Goal: Information Seeking & Learning: Learn about a topic

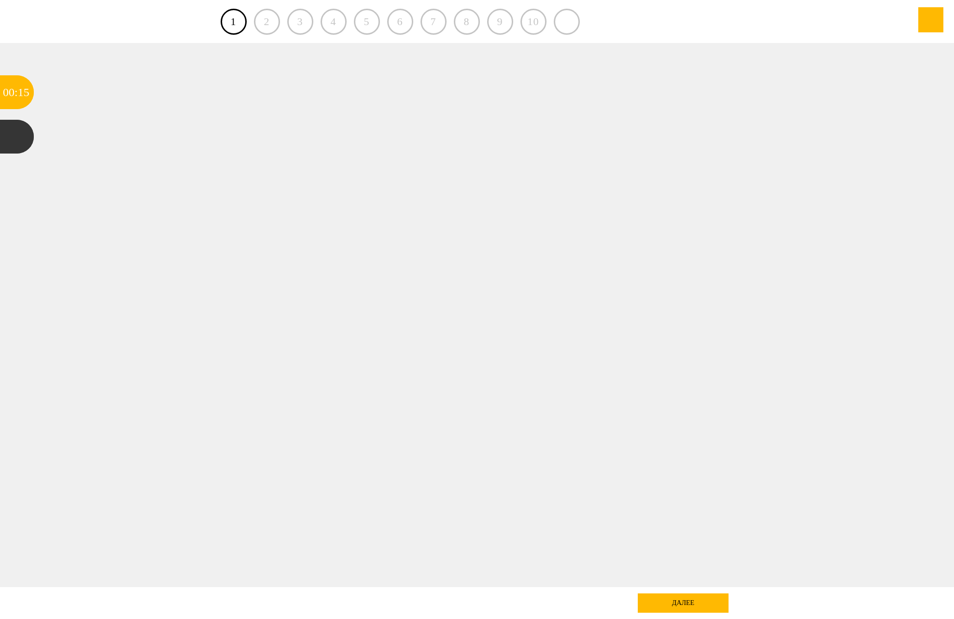
click at [688, 605] on div "далее" at bounding box center [683, 602] width 91 height 19
click at [264, 29] on div "2" at bounding box center [267, 22] width 26 height 26
click at [270, 24] on div "2" at bounding box center [267, 22] width 26 height 26
click at [659, 599] on div "далее" at bounding box center [683, 602] width 91 height 19
click at [296, 22] on div "3" at bounding box center [300, 22] width 26 height 26
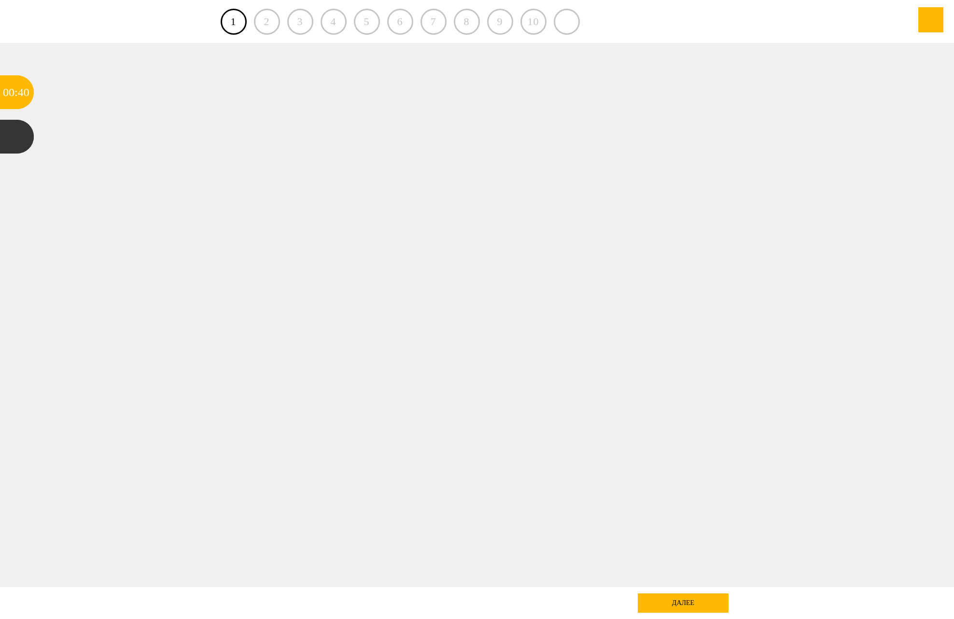
click at [296, 22] on div "3" at bounding box center [300, 22] width 26 height 26
click at [242, 22] on link "1" at bounding box center [234, 22] width 26 height 26
click at [20, 98] on div "01" at bounding box center [24, 92] width 12 height 34
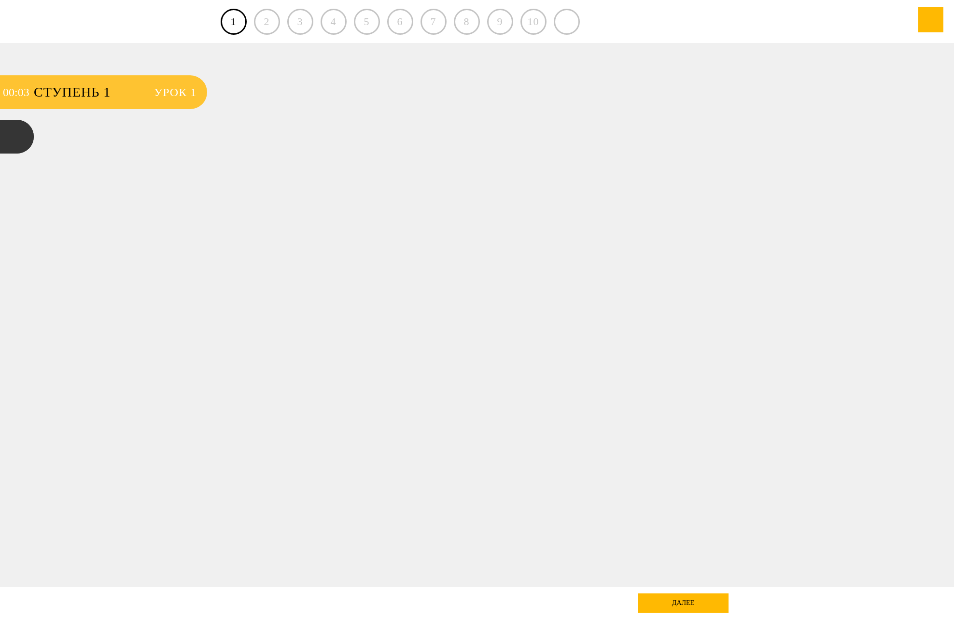
click at [57, 91] on span "Ступень 1" at bounding box center [89, 92] width 111 height 34
click at [186, 94] on span "Урок 1" at bounding box center [175, 92] width 42 height 34
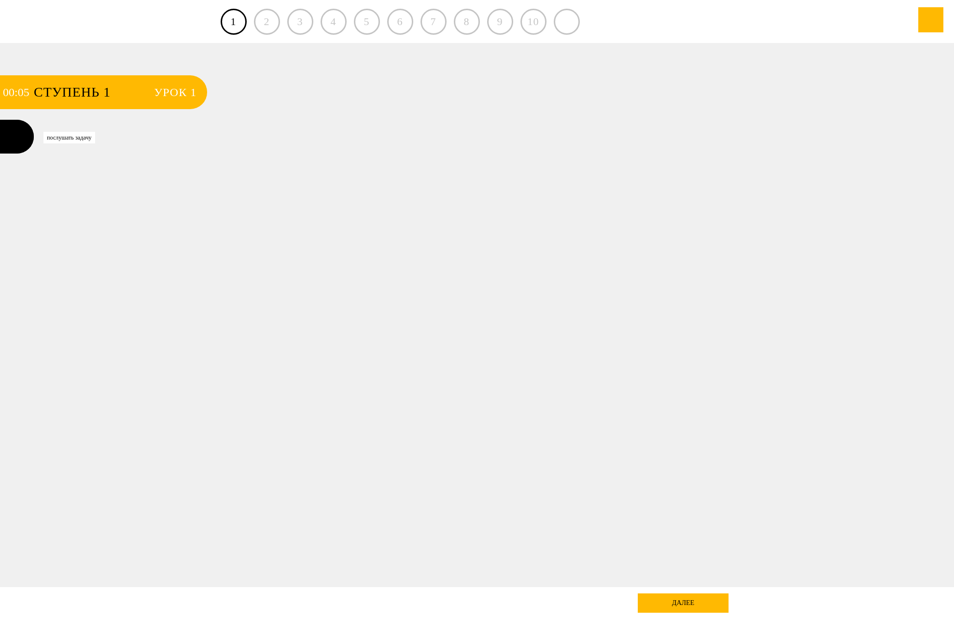
click at [17, 139] on div at bounding box center [17, 137] width 34 height 34
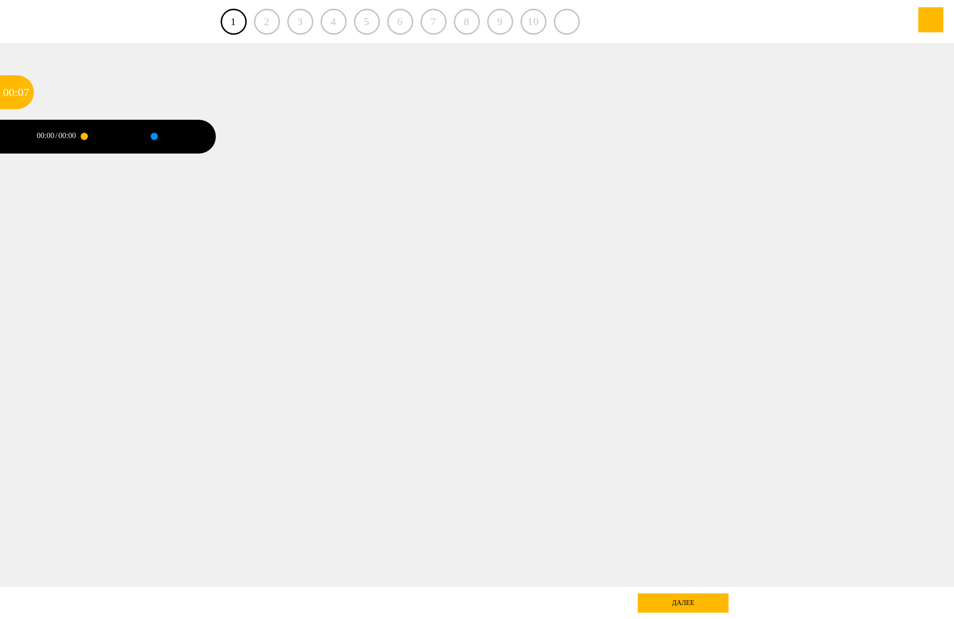
click at [154, 138] on div at bounding box center [154, 136] width 0 height 2
click at [115, 136] on div at bounding box center [106, 137] width 45 height 34
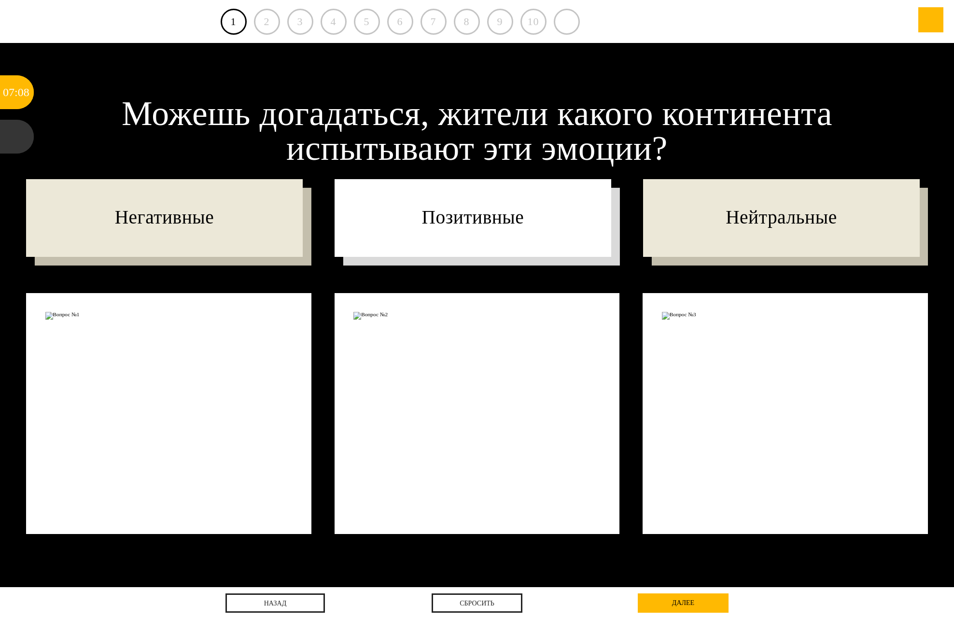
click at [407, 226] on p "Позитивные" at bounding box center [473, 218] width 276 height 78
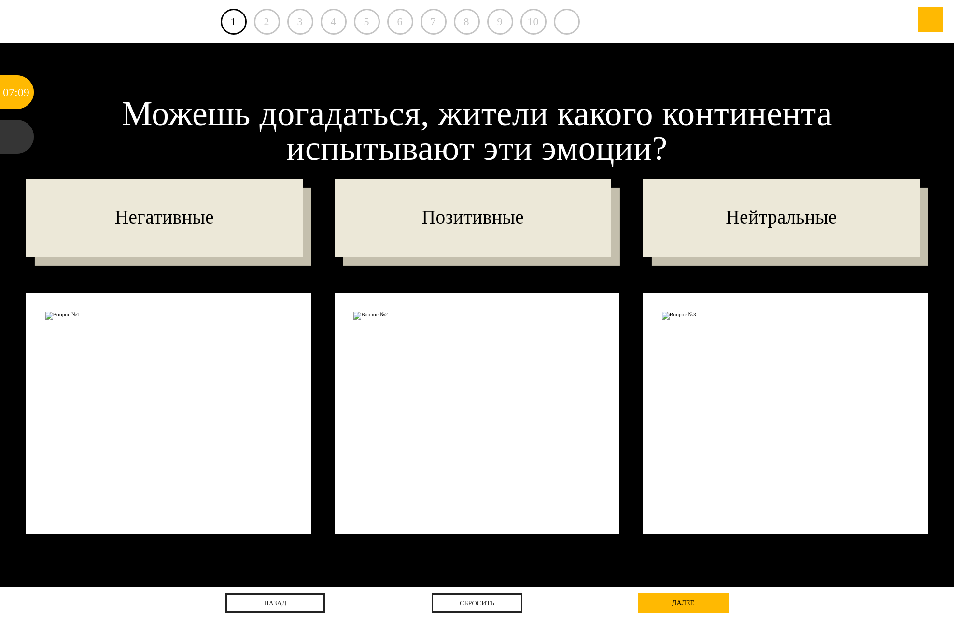
click at [435, 336] on div at bounding box center [477, 413] width 285 height 241
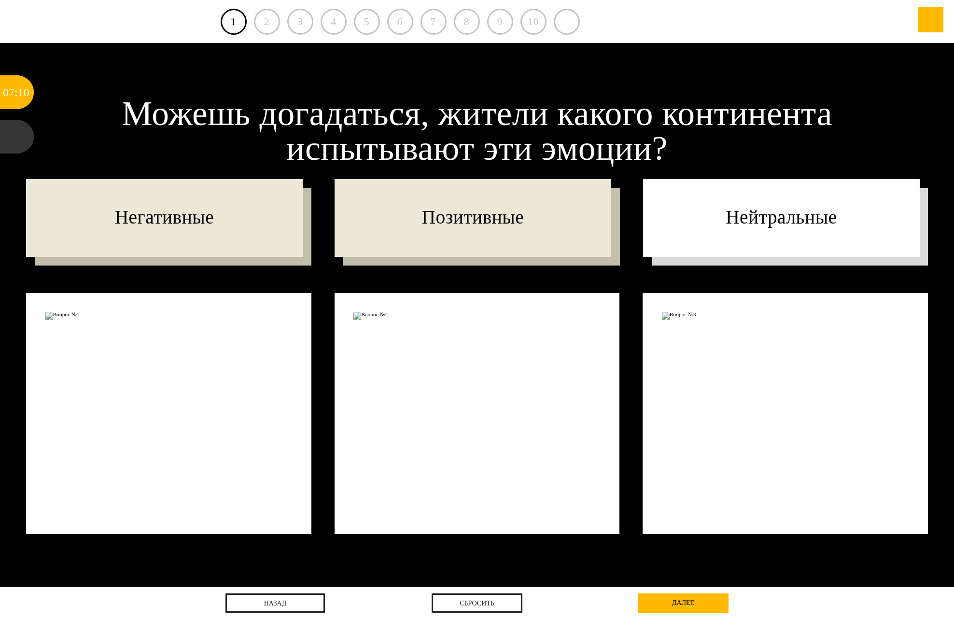
click at [740, 223] on p "Нейтральные" at bounding box center [781, 218] width 276 height 78
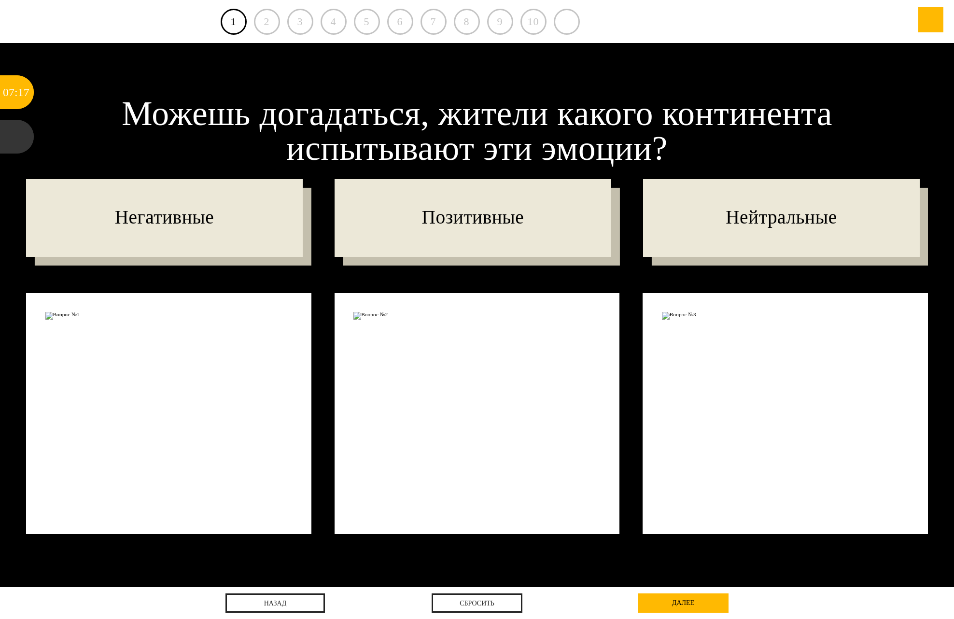
click at [676, 312] on img at bounding box center [785, 316] width 247 height 8
click at [25, 101] on div "21" at bounding box center [24, 92] width 12 height 34
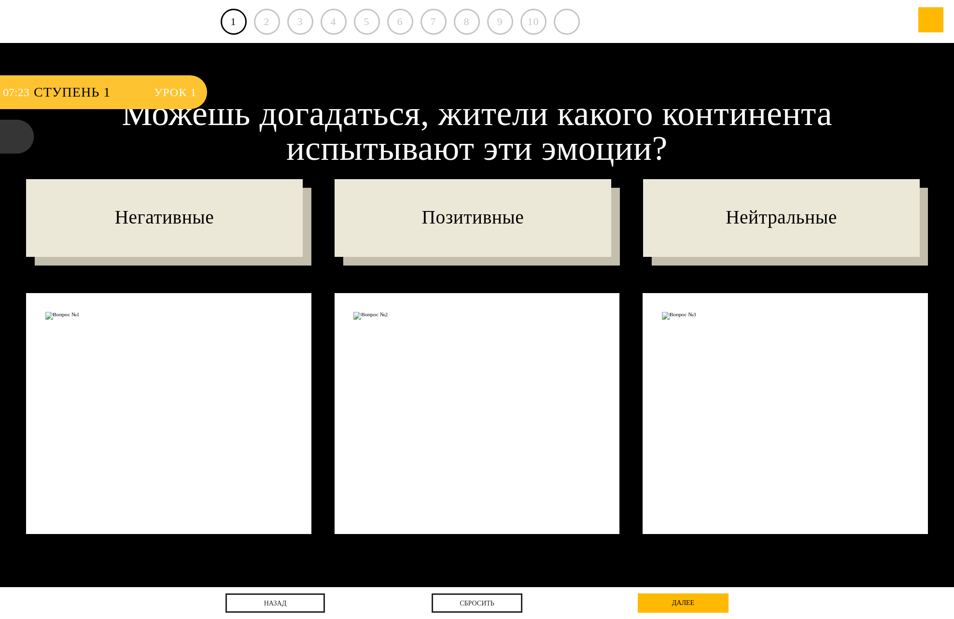
click at [187, 95] on span "Урок 1" at bounding box center [175, 92] width 42 height 34
click at [270, 10] on div "2" at bounding box center [267, 22] width 26 height 26
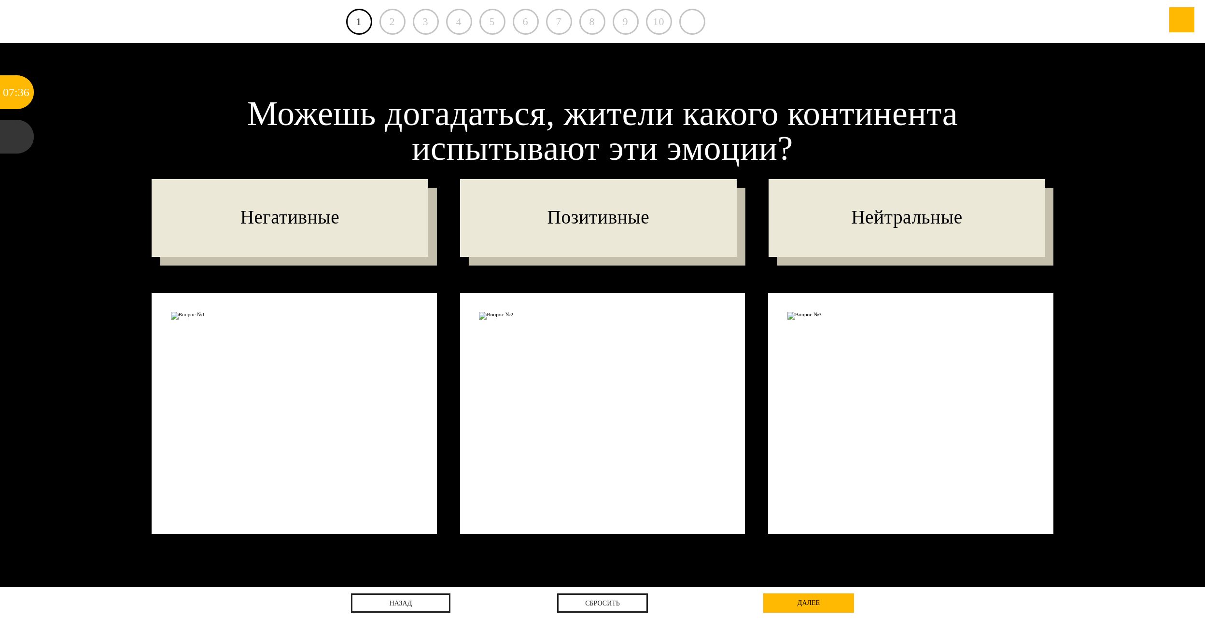
click at [327, 87] on div "Можешь догадаться, жители какого континента испытывают эти эмоции? Негативные П…" at bounding box center [602, 315] width 1205 height 544
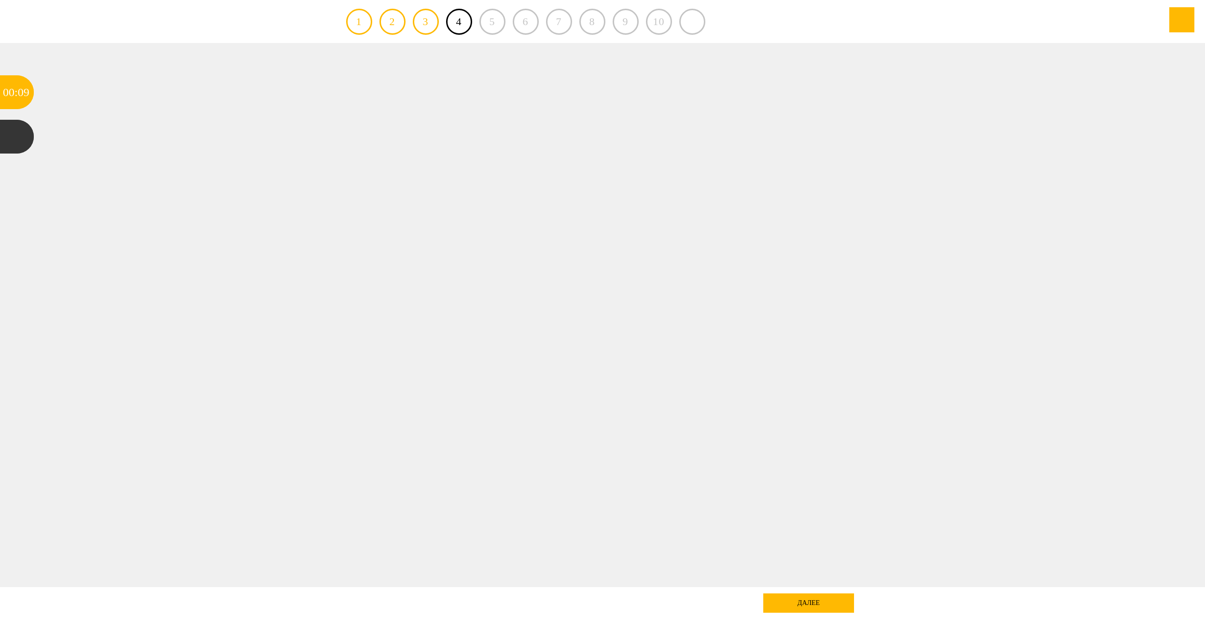
click at [823, 605] on div "далее" at bounding box center [808, 602] width 91 height 19
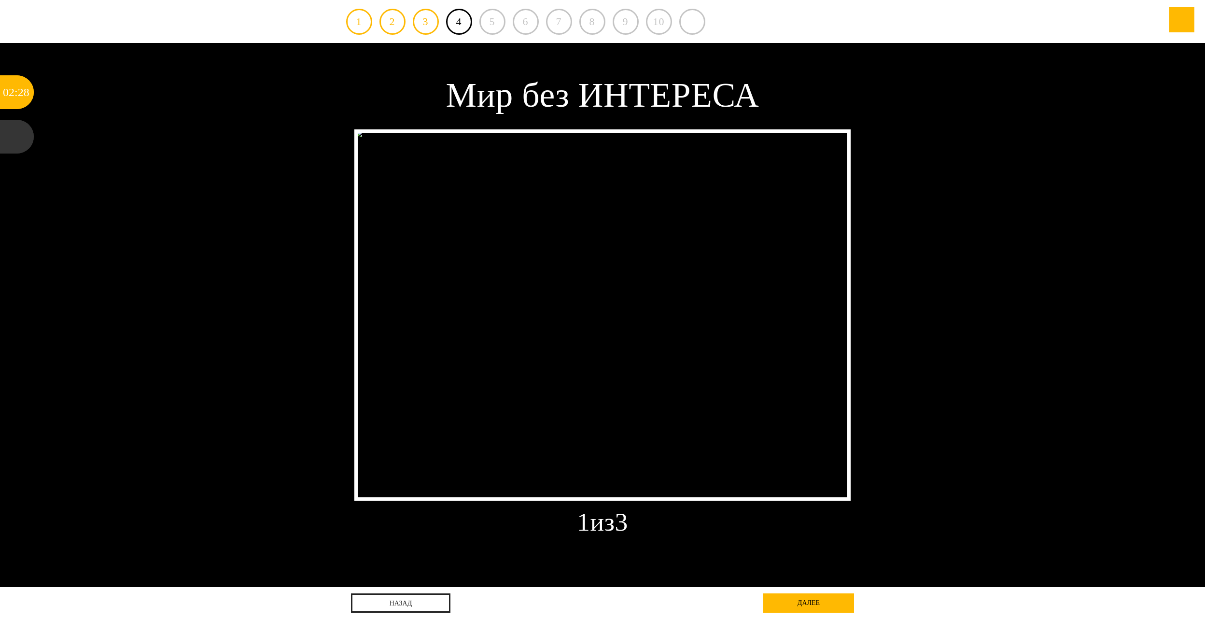
click at [411, 137] on img at bounding box center [382, 133] width 56 height 8
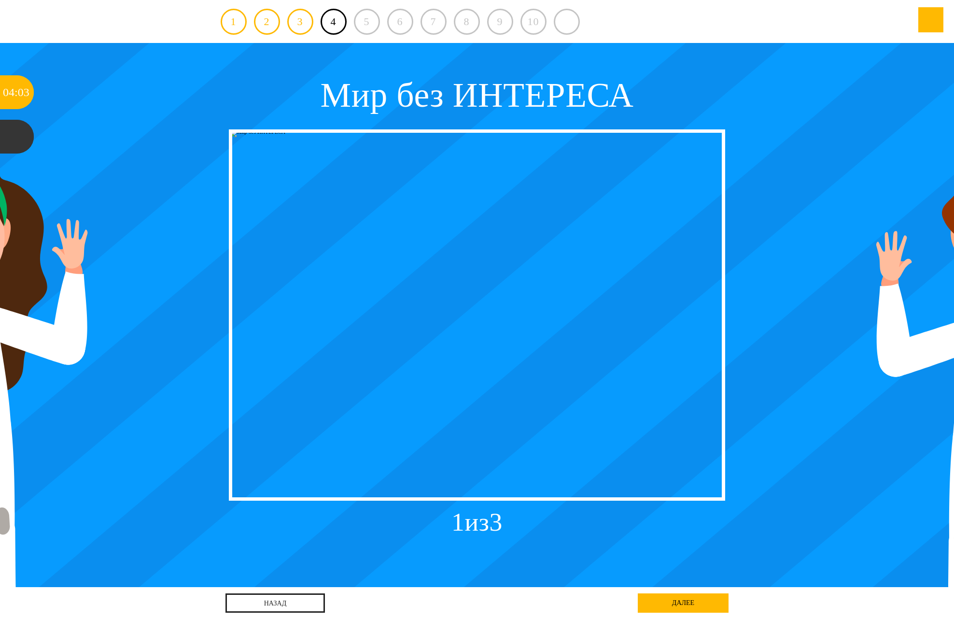
click at [679, 604] on div "далее" at bounding box center [683, 602] width 91 height 19
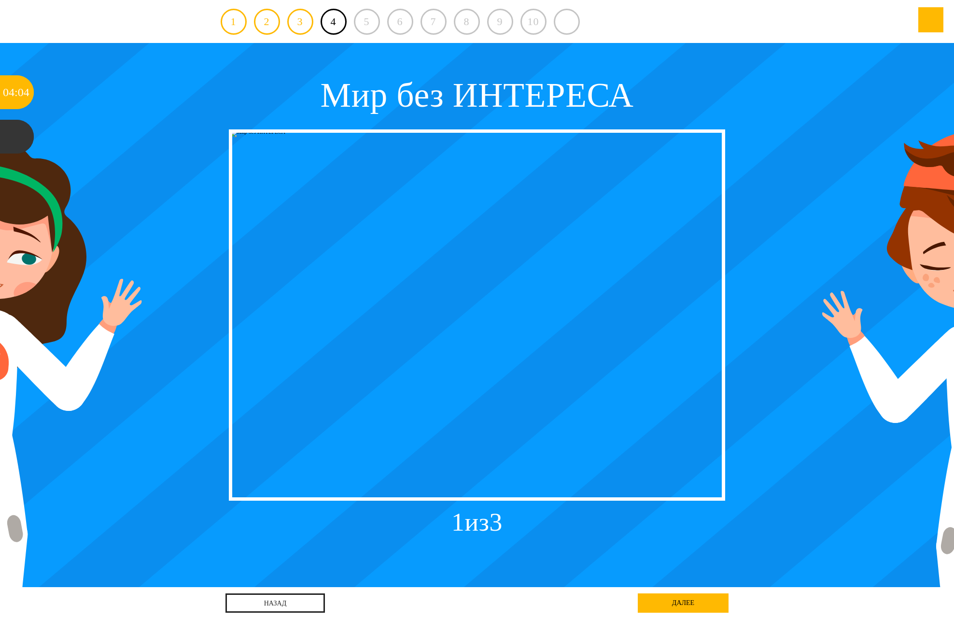
click at [488, 375] on div at bounding box center [477, 314] width 496 height 371
